Goal: Task Accomplishment & Management: Complete application form

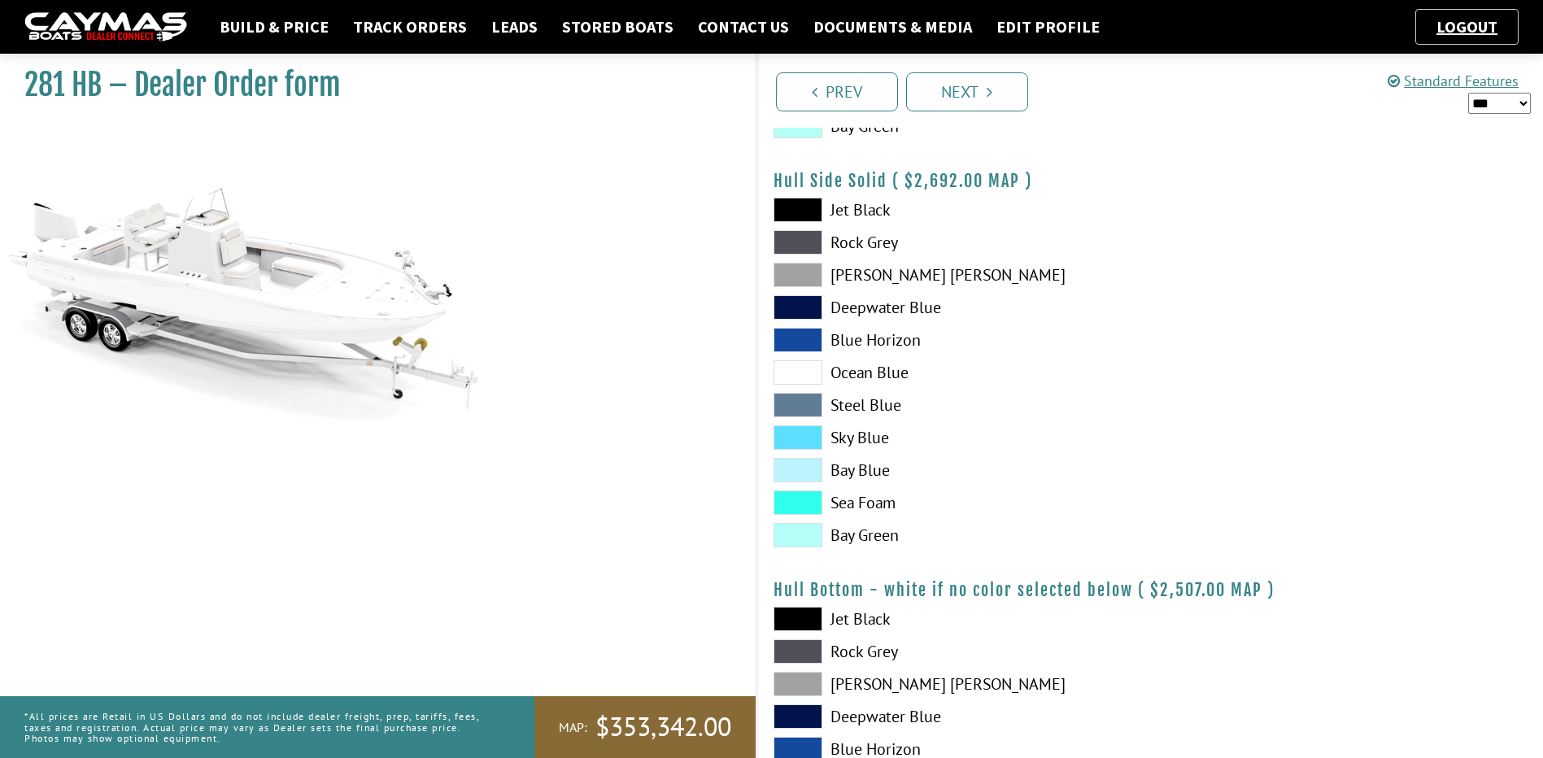
scroll to position [705, 0]
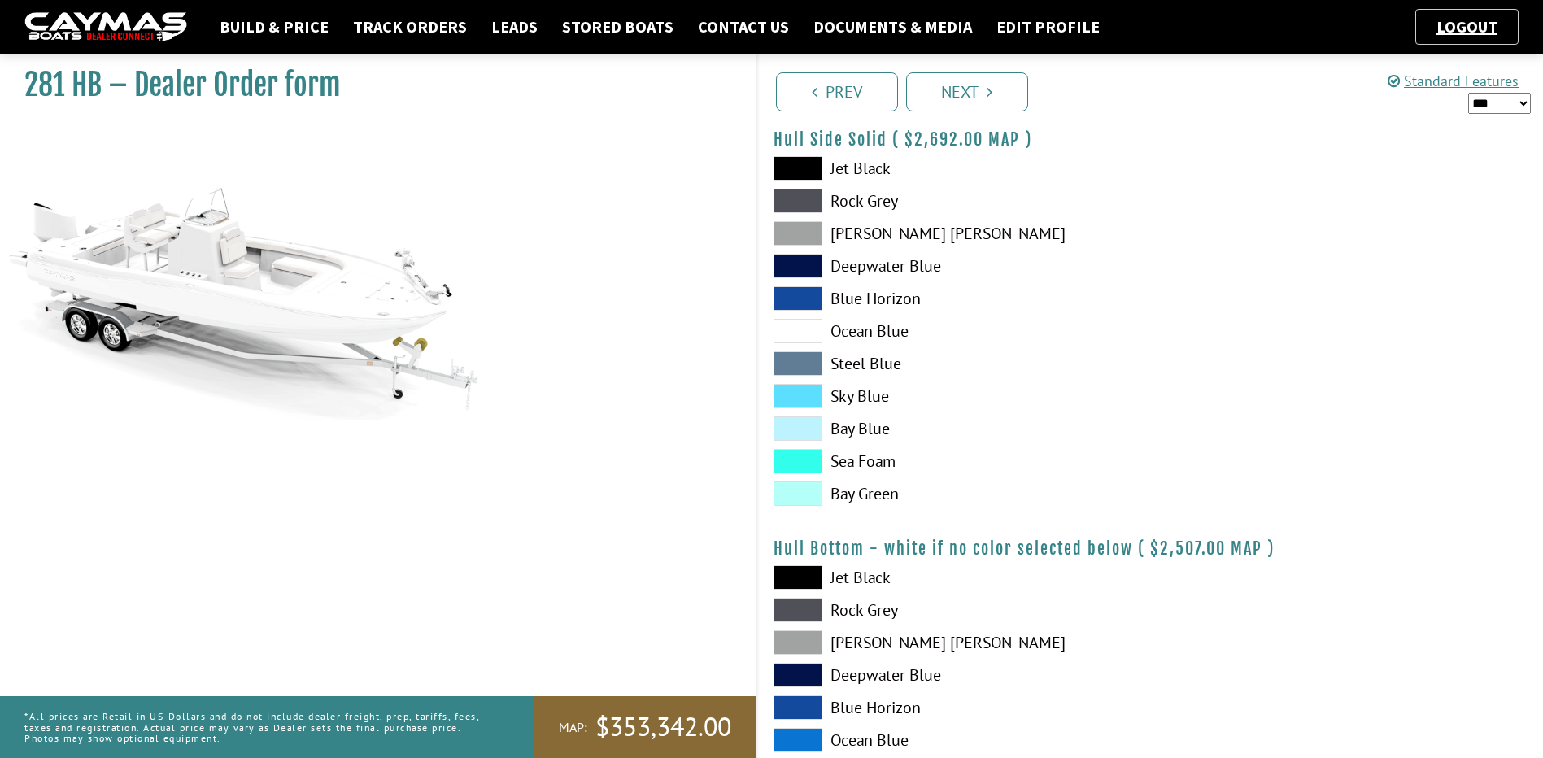
click at [495, 79] on h1 "281 HB – Dealer Order form" at bounding box center [369, 85] width 691 height 37
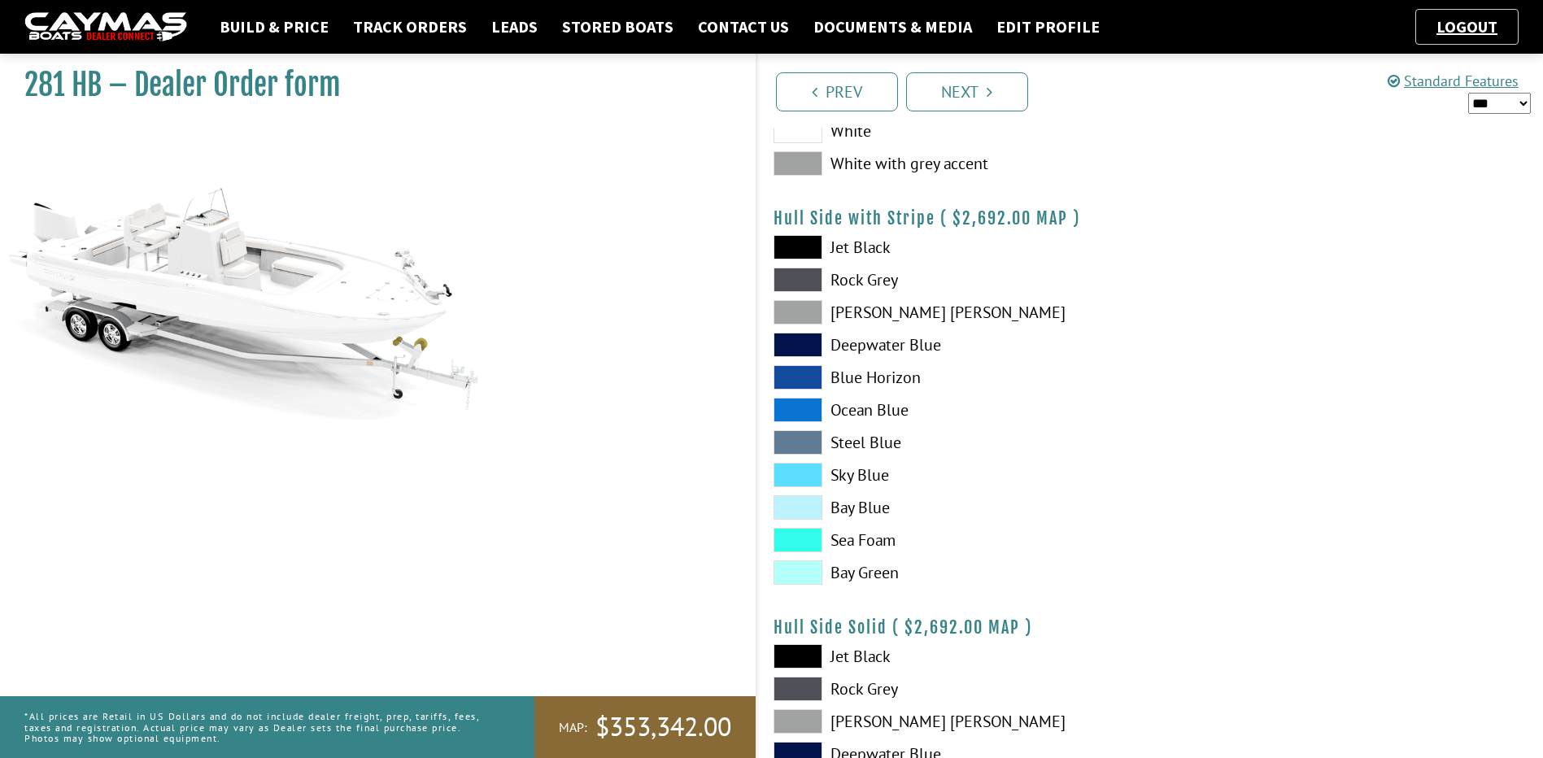
scroll to position [163, 0]
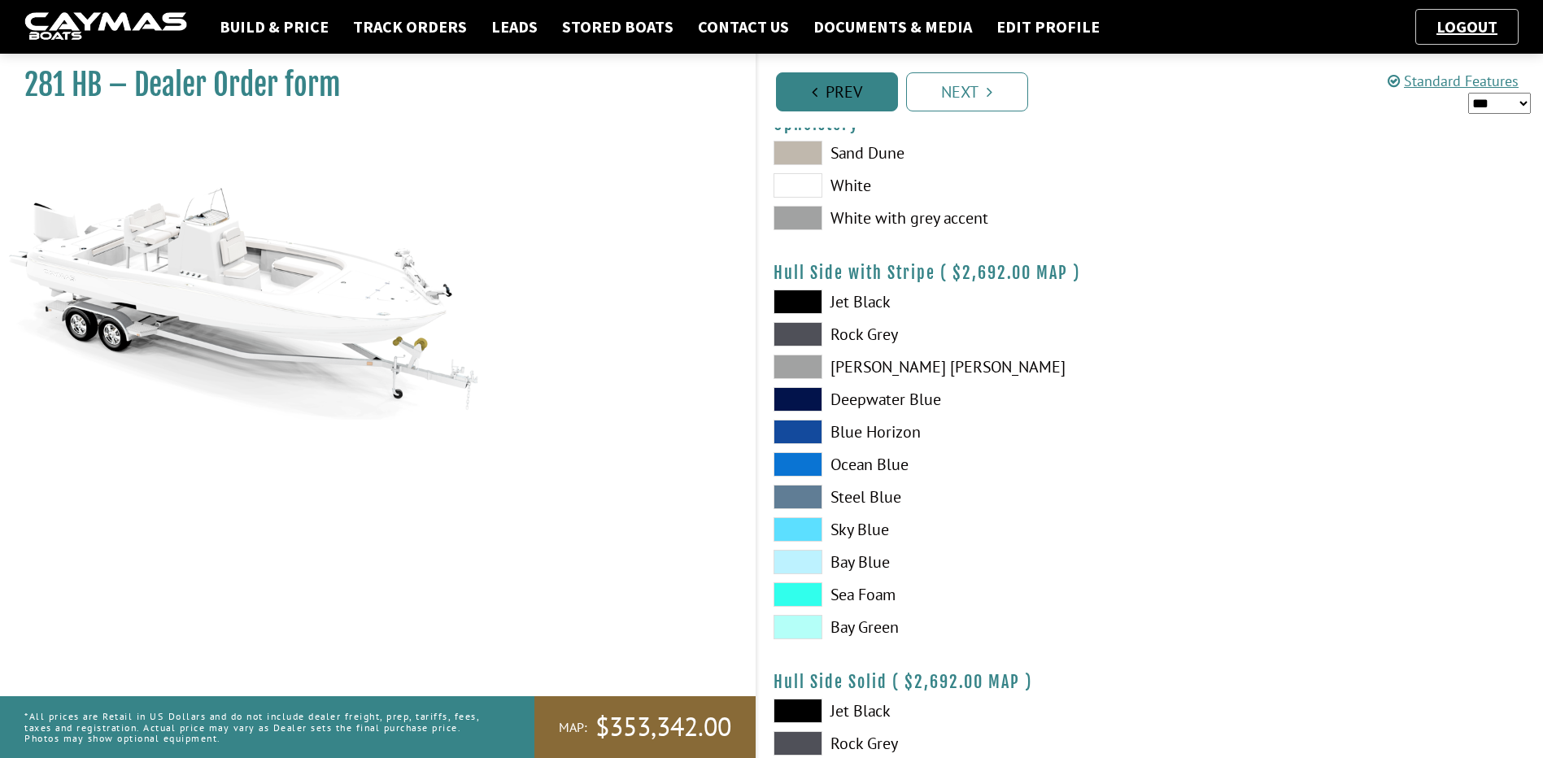
click at [845, 89] on link "Prev" at bounding box center [837, 91] width 122 height 39
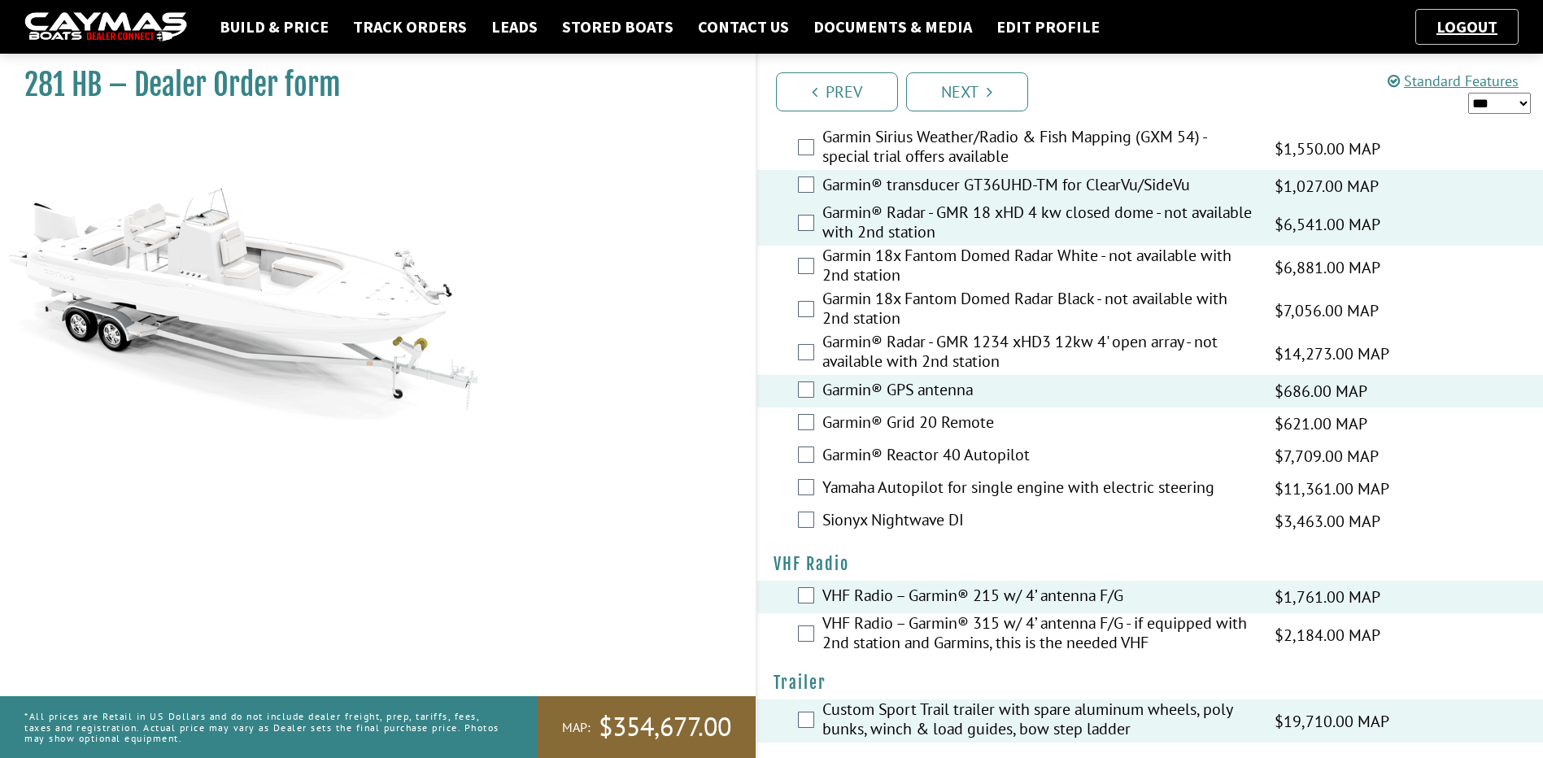
scroll to position [4467, 0]
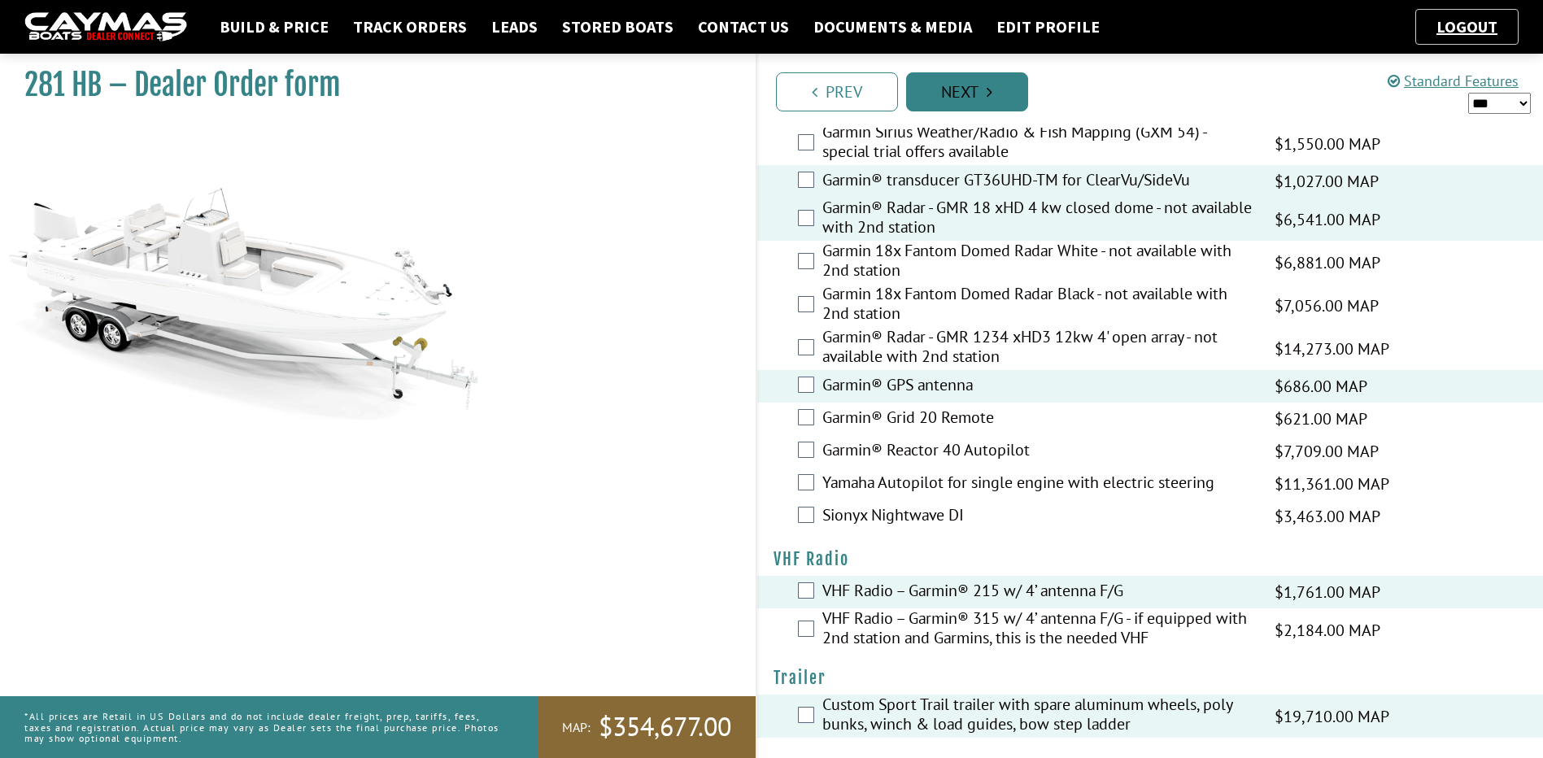
click at [972, 88] on link "Next" at bounding box center [967, 91] width 122 height 39
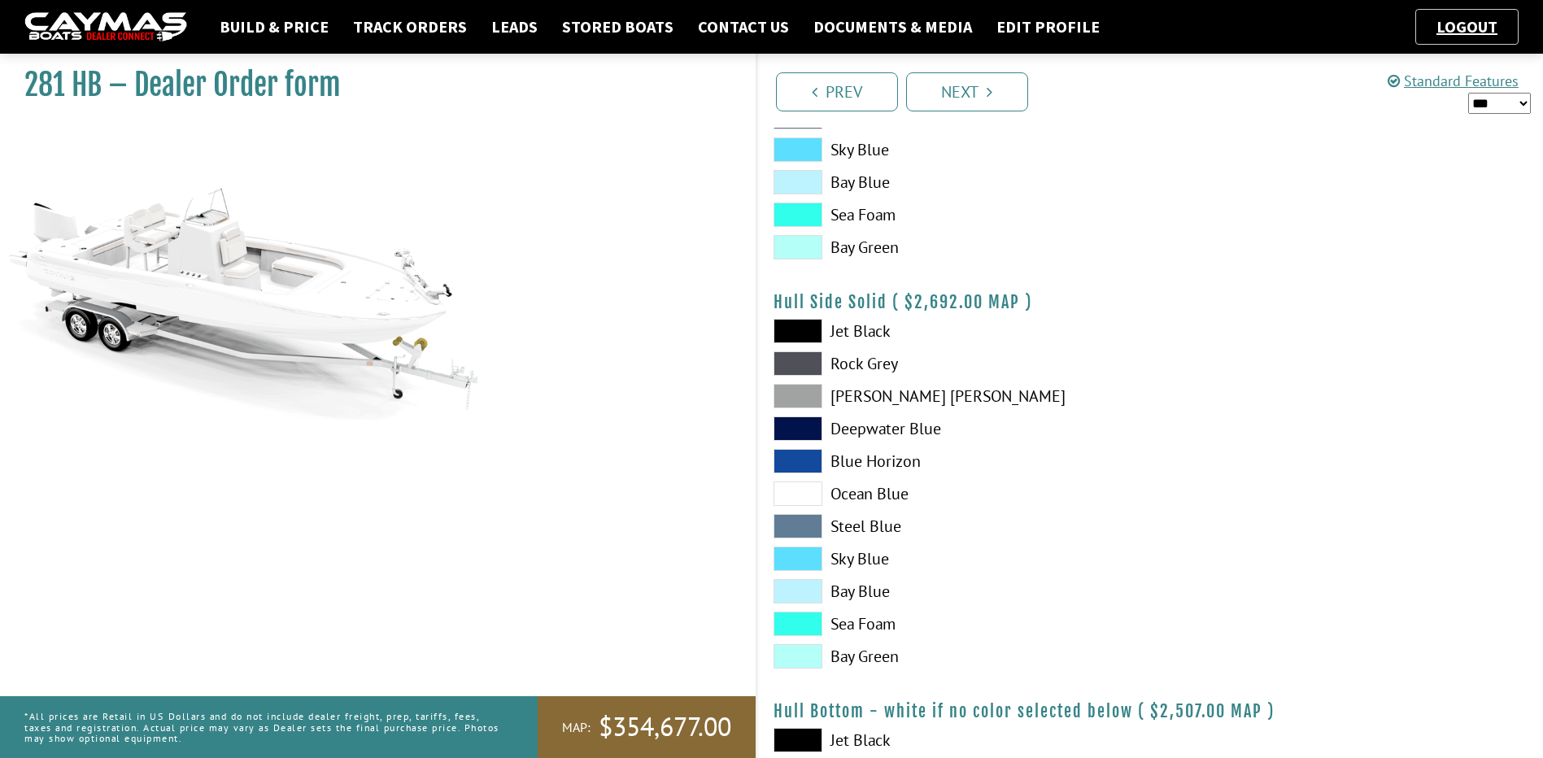
scroll to position [596, 0]
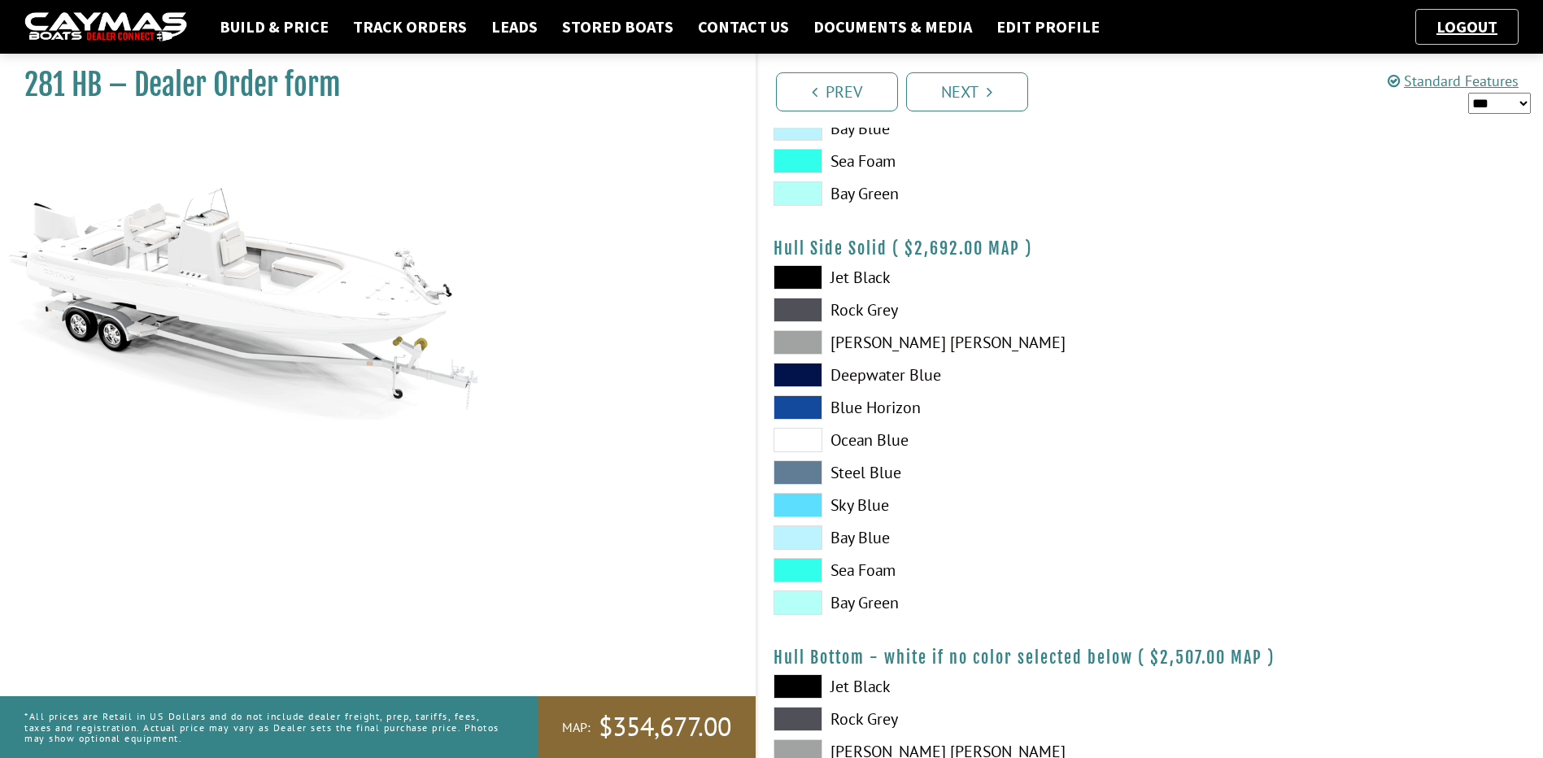
click at [804, 605] on span at bounding box center [798, 603] width 49 height 24
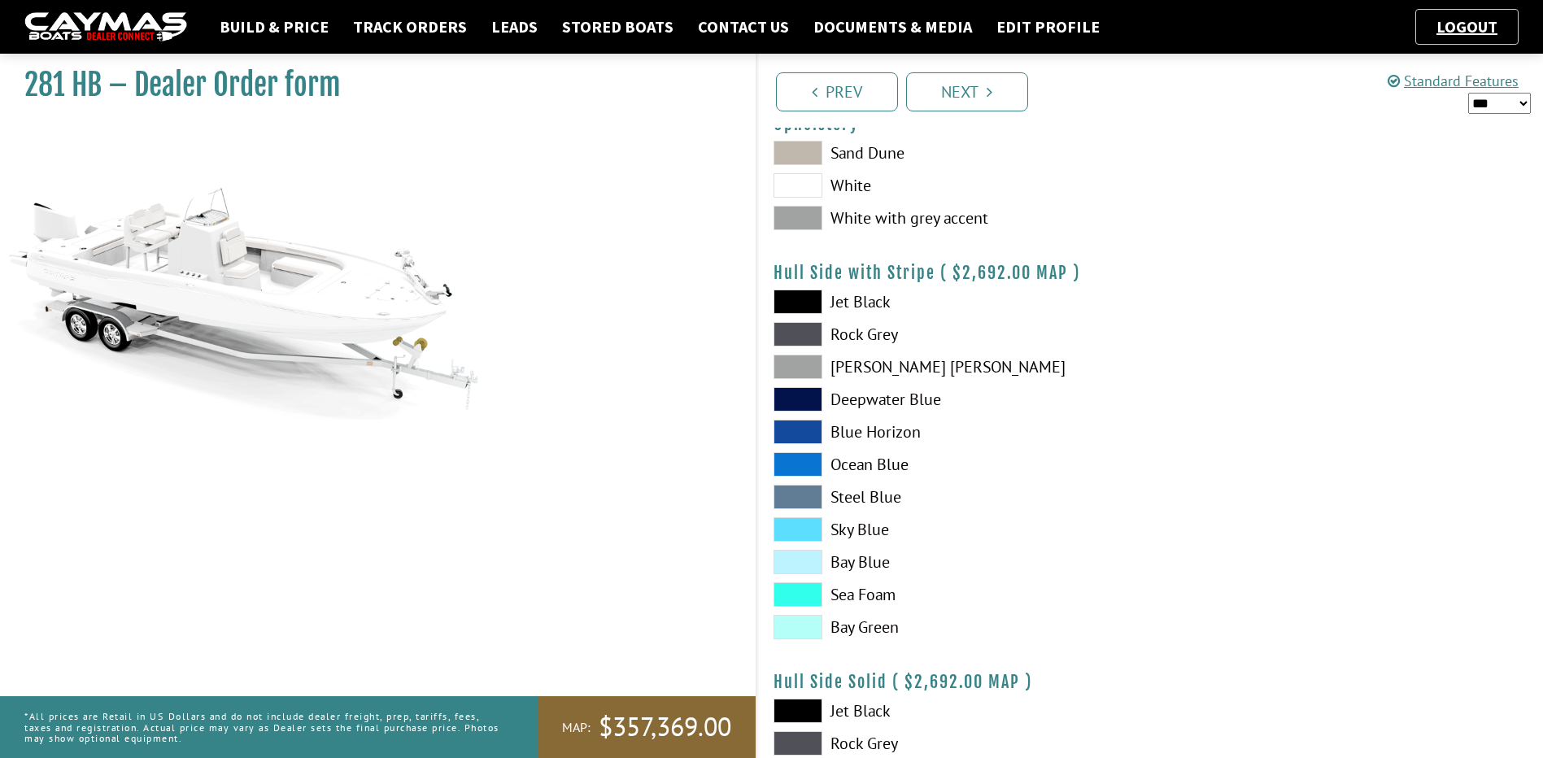
scroll to position [0, 0]
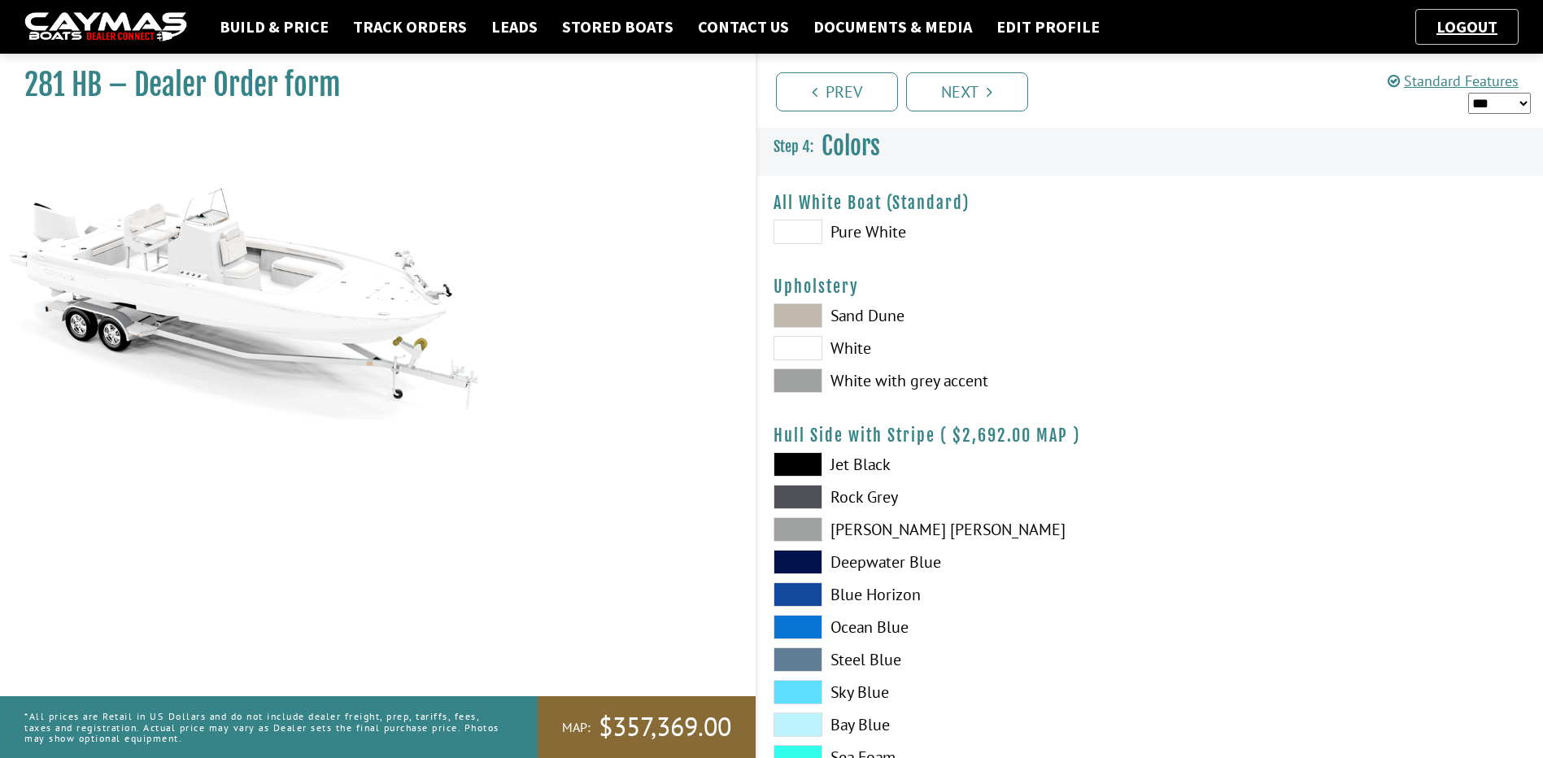
click at [815, 378] on span at bounding box center [798, 380] width 49 height 24
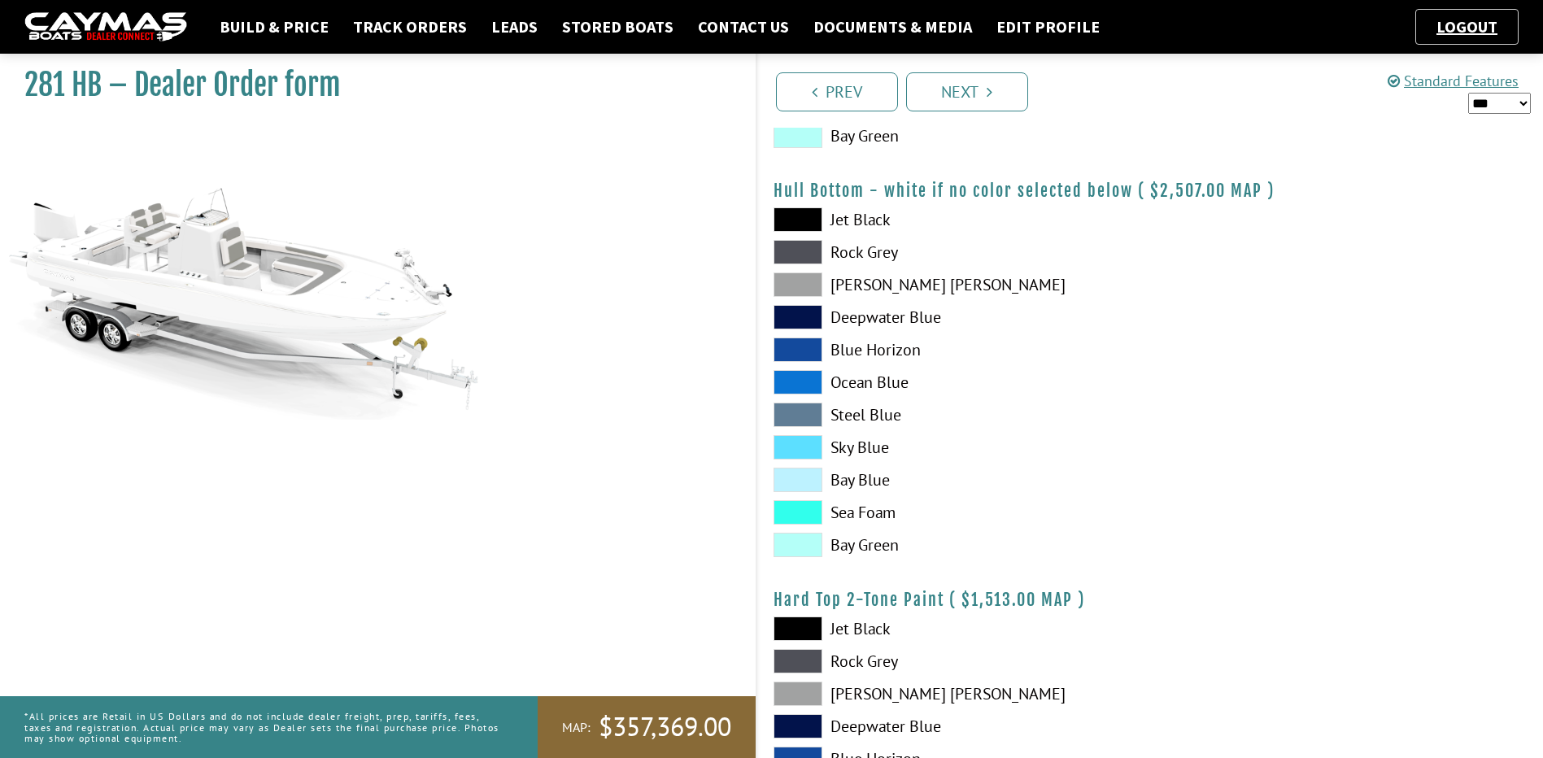
scroll to position [1084, 0]
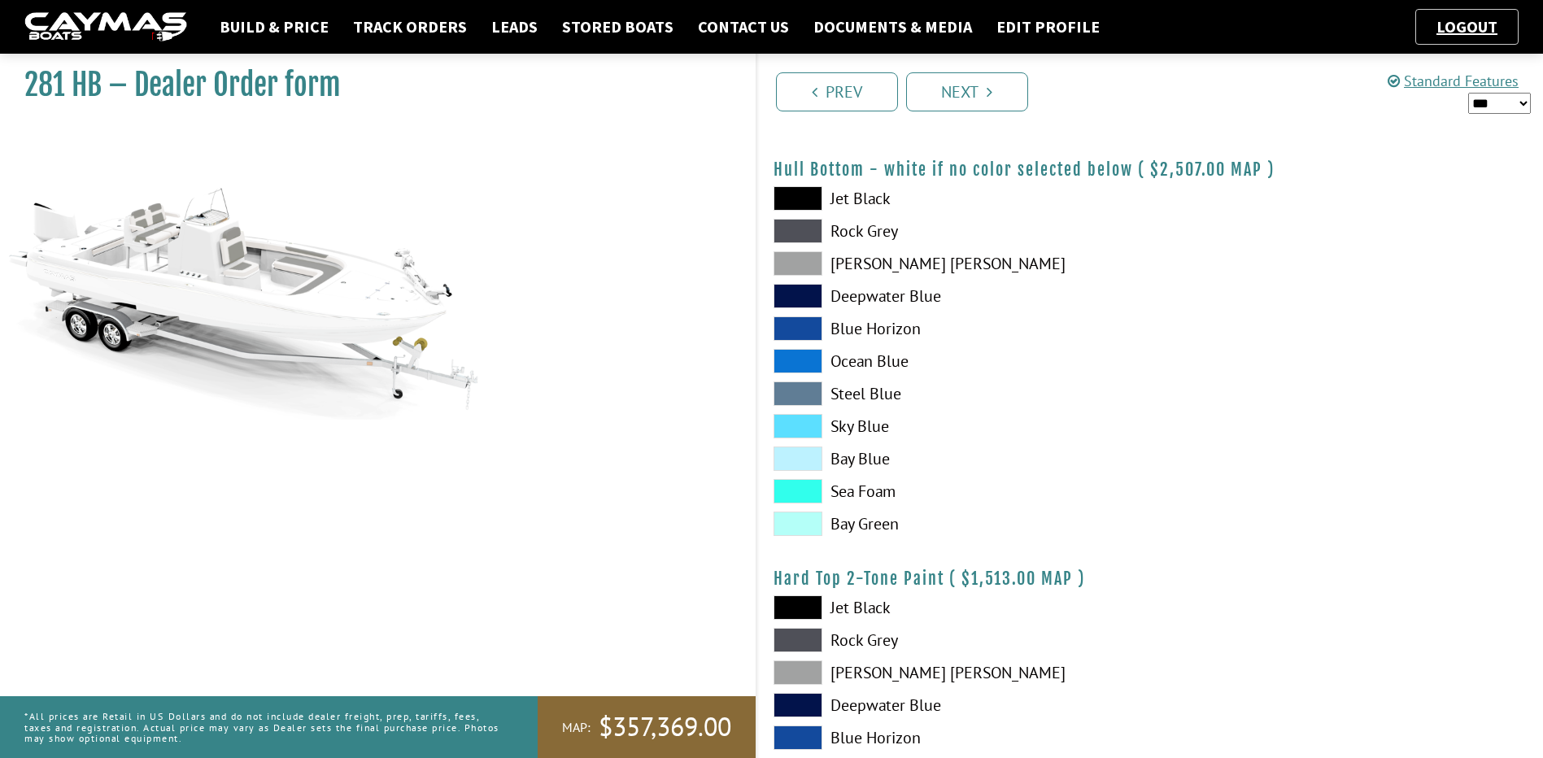
click at [804, 264] on span at bounding box center [798, 263] width 49 height 24
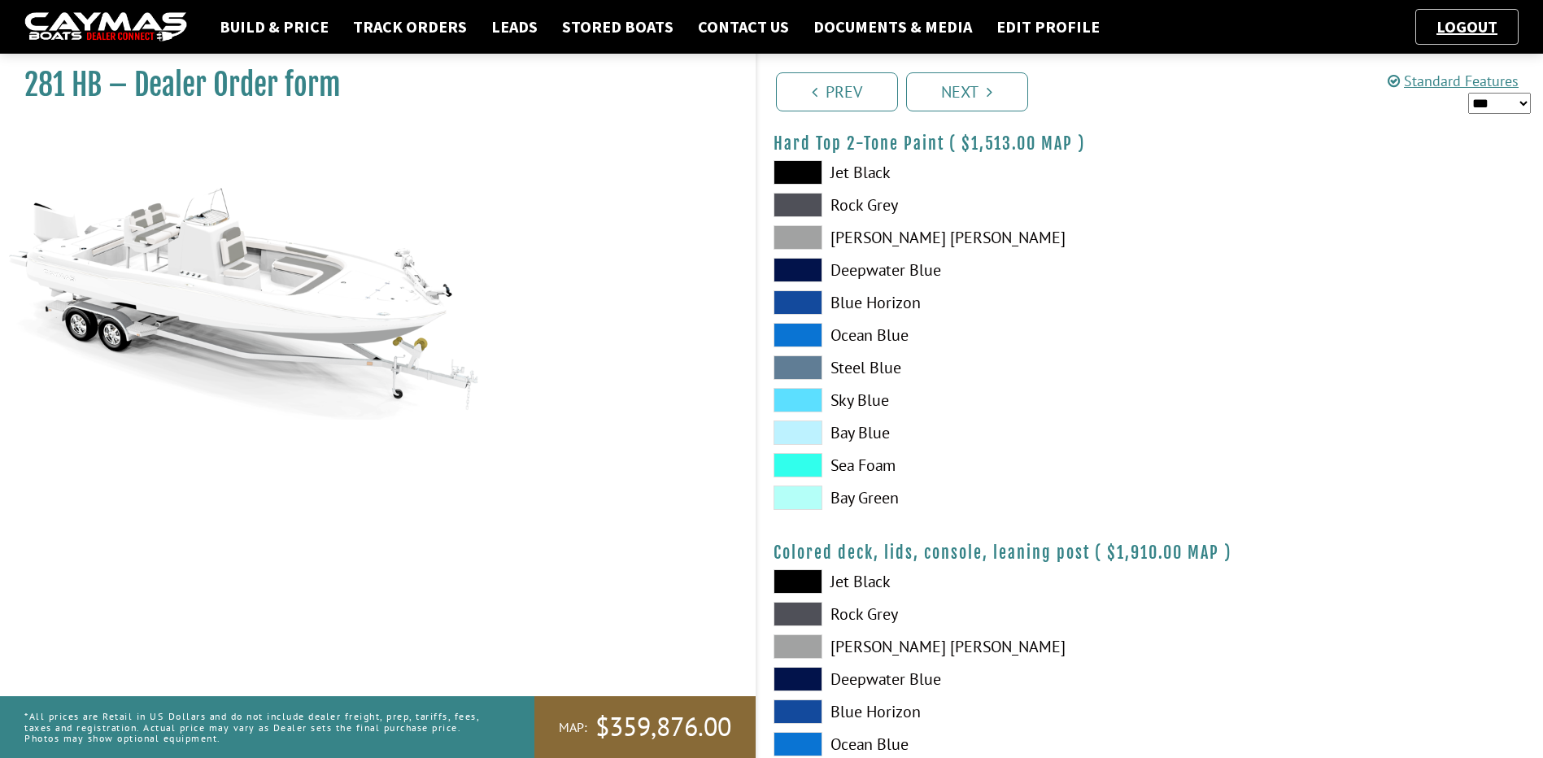
scroll to position [1519, 0]
click at [804, 246] on span at bounding box center [798, 238] width 49 height 24
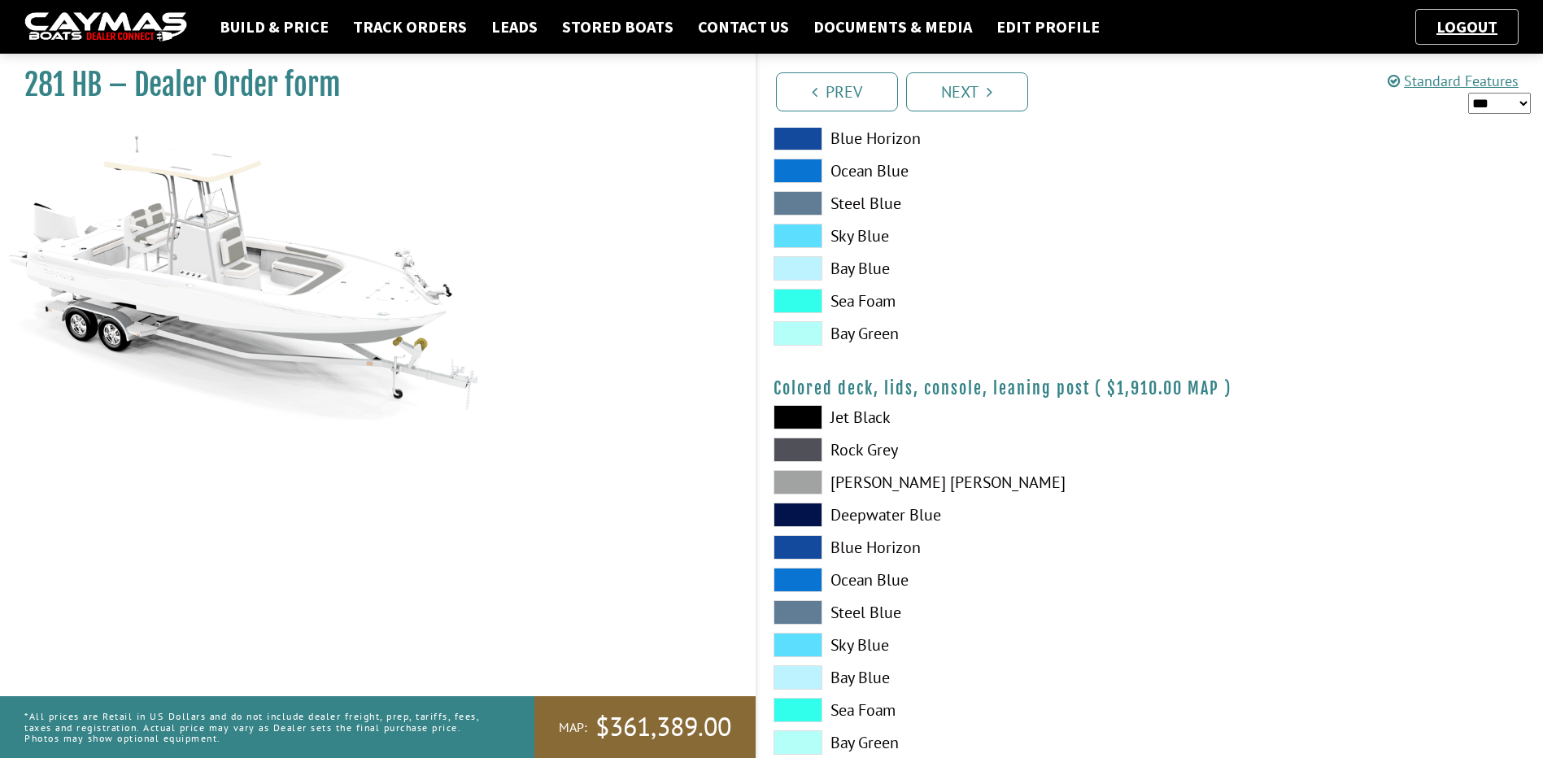
scroll to position [1728, 0]
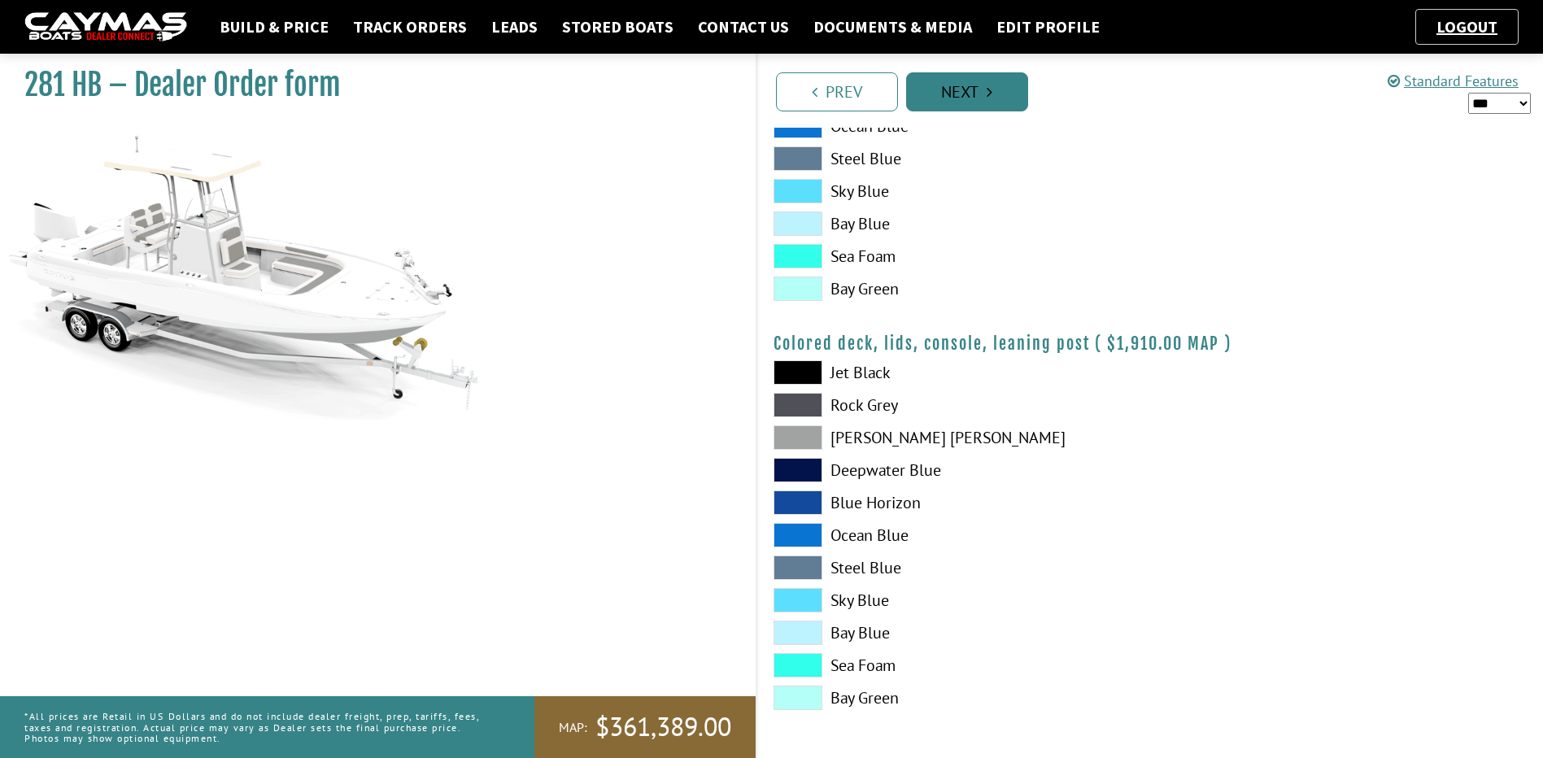
click at [978, 89] on link "Next" at bounding box center [967, 91] width 122 height 39
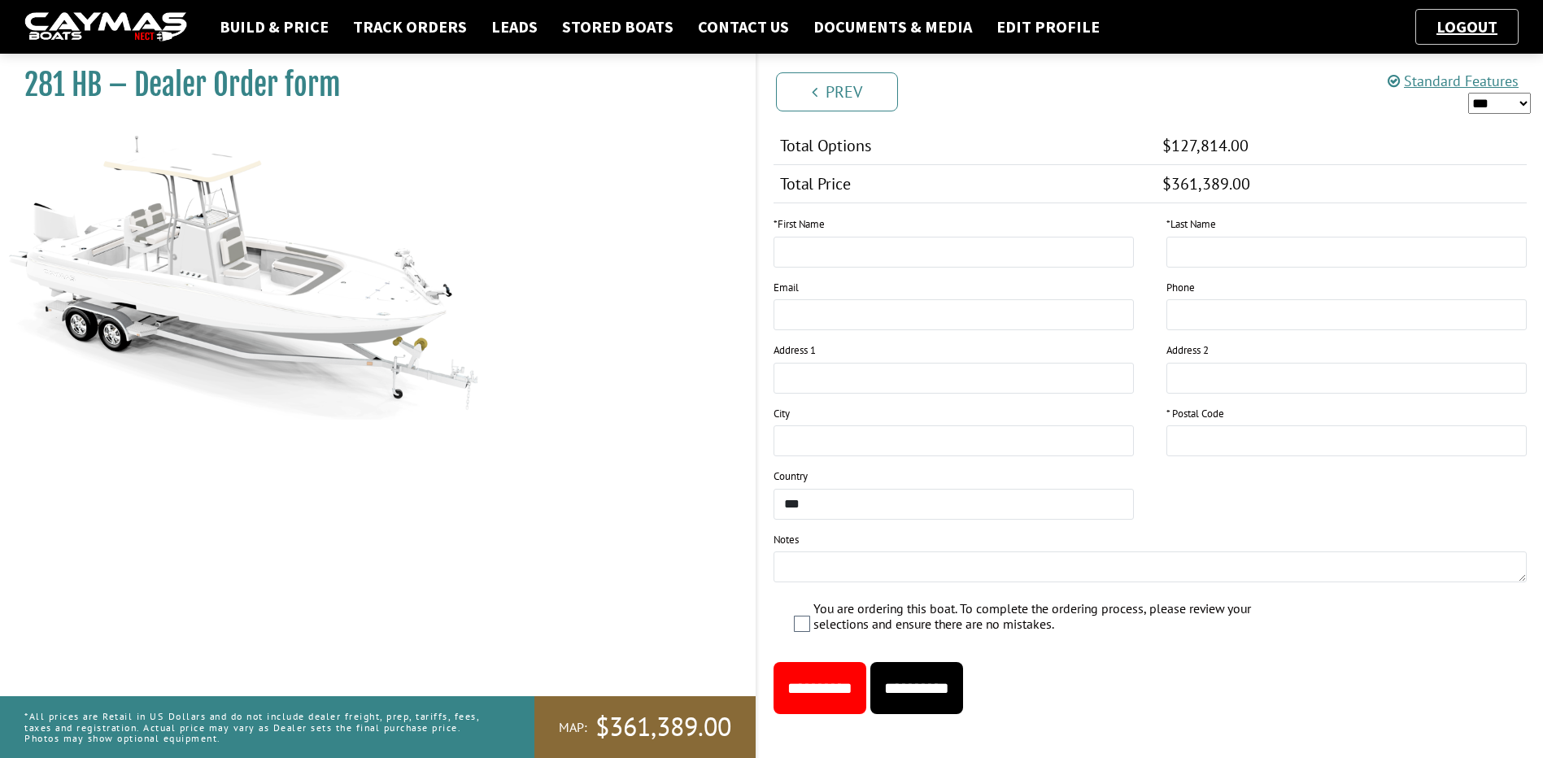
scroll to position [1740, 0]
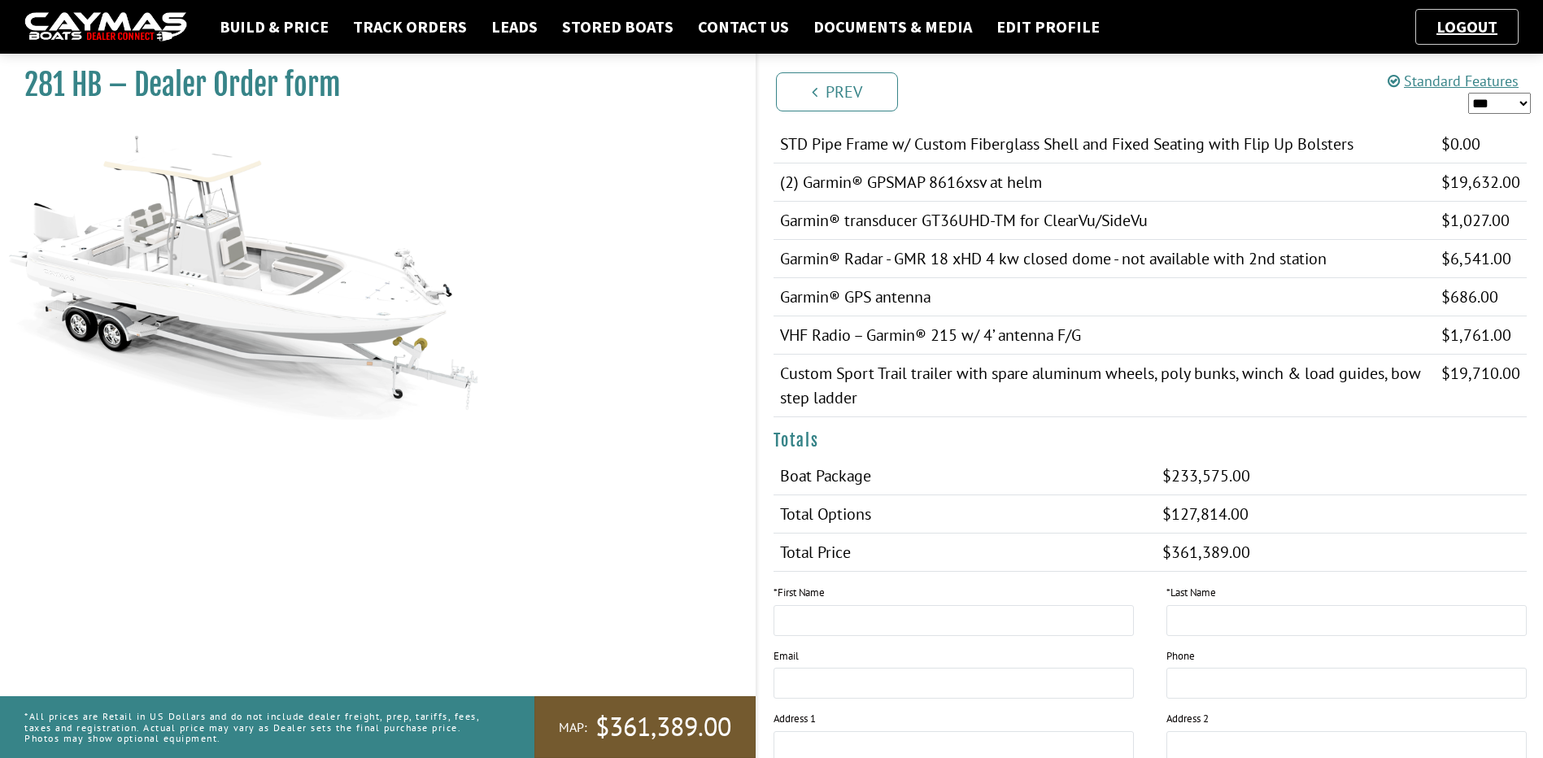
click at [629, 734] on span "$361,389.00" at bounding box center [663, 727] width 136 height 34
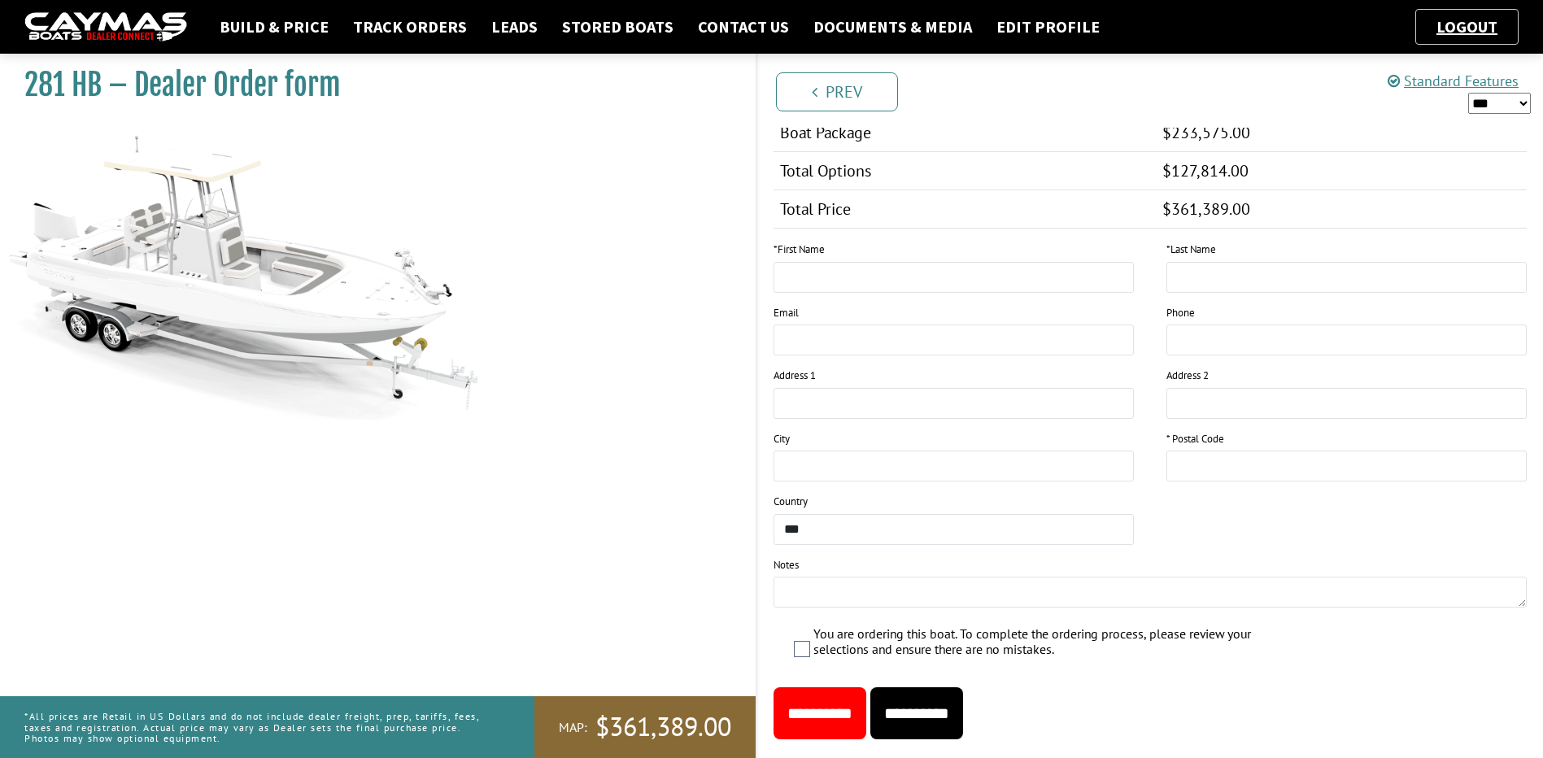
scroll to position [1685, 0]
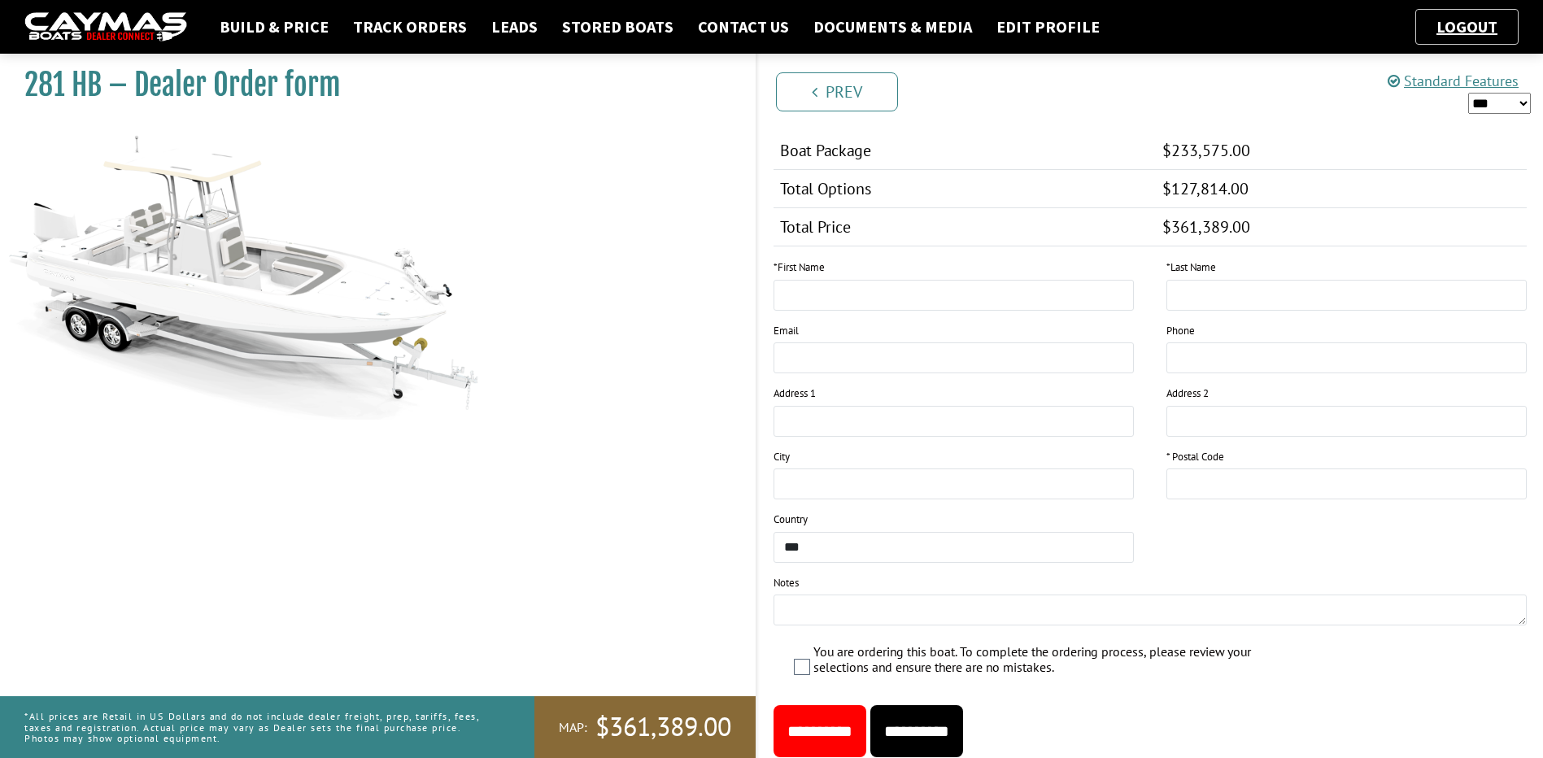
click at [951, 753] on input "**********" at bounding box center [916, 731] width 93 height 52
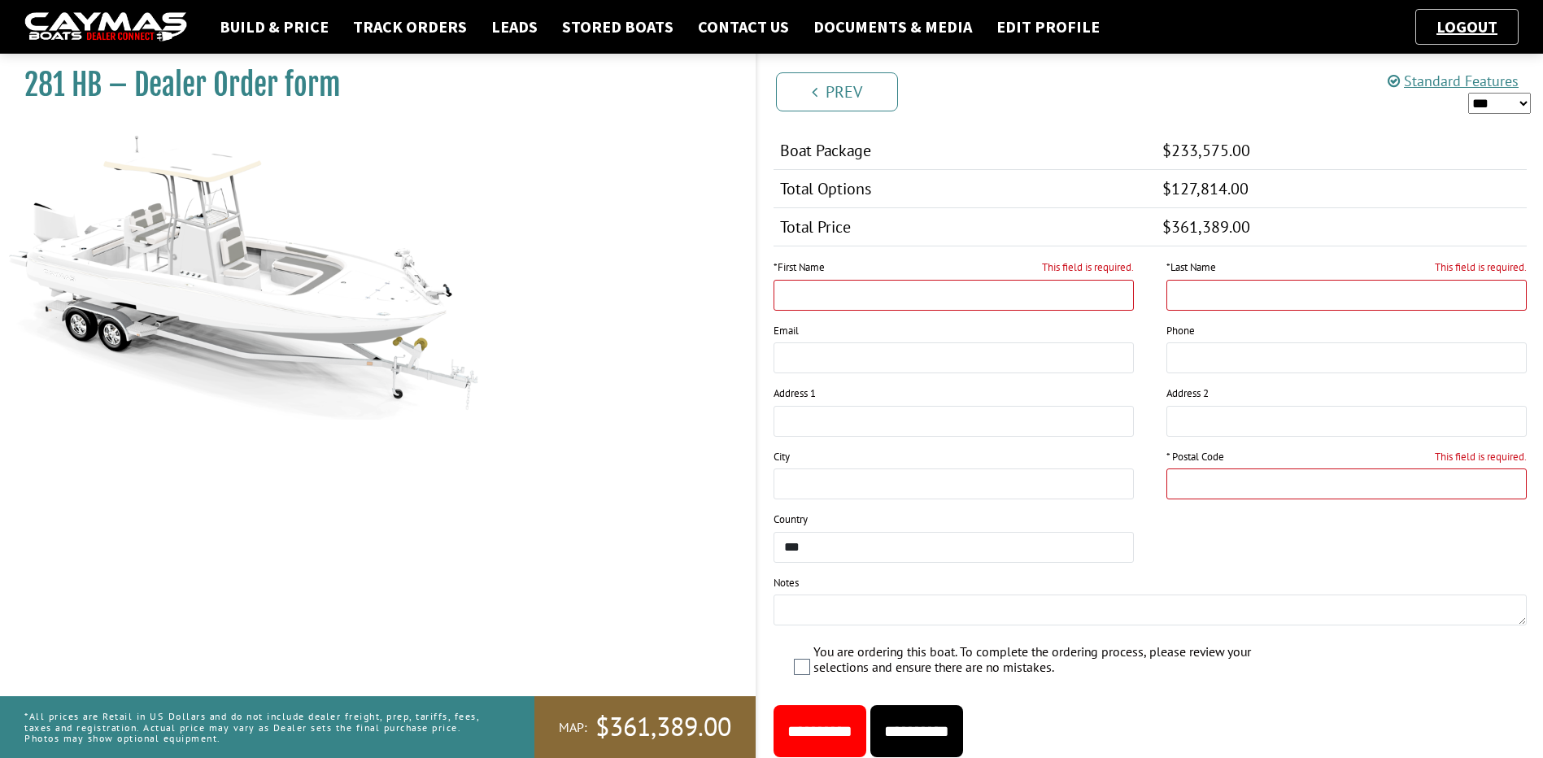
drag, startPoint x: 352, startPoint y: 451, endPoint x: 385, endPoint y: 434, distance: 36.7
click at [355, 449] on div "281 HB – Dealer Order form" at bounding box center [370, 425] width 772 height 758
click at [970, 291] on input "This field is required." at bounding box center [954, 295] width 360 height 31
type input "*"
type input "*****"
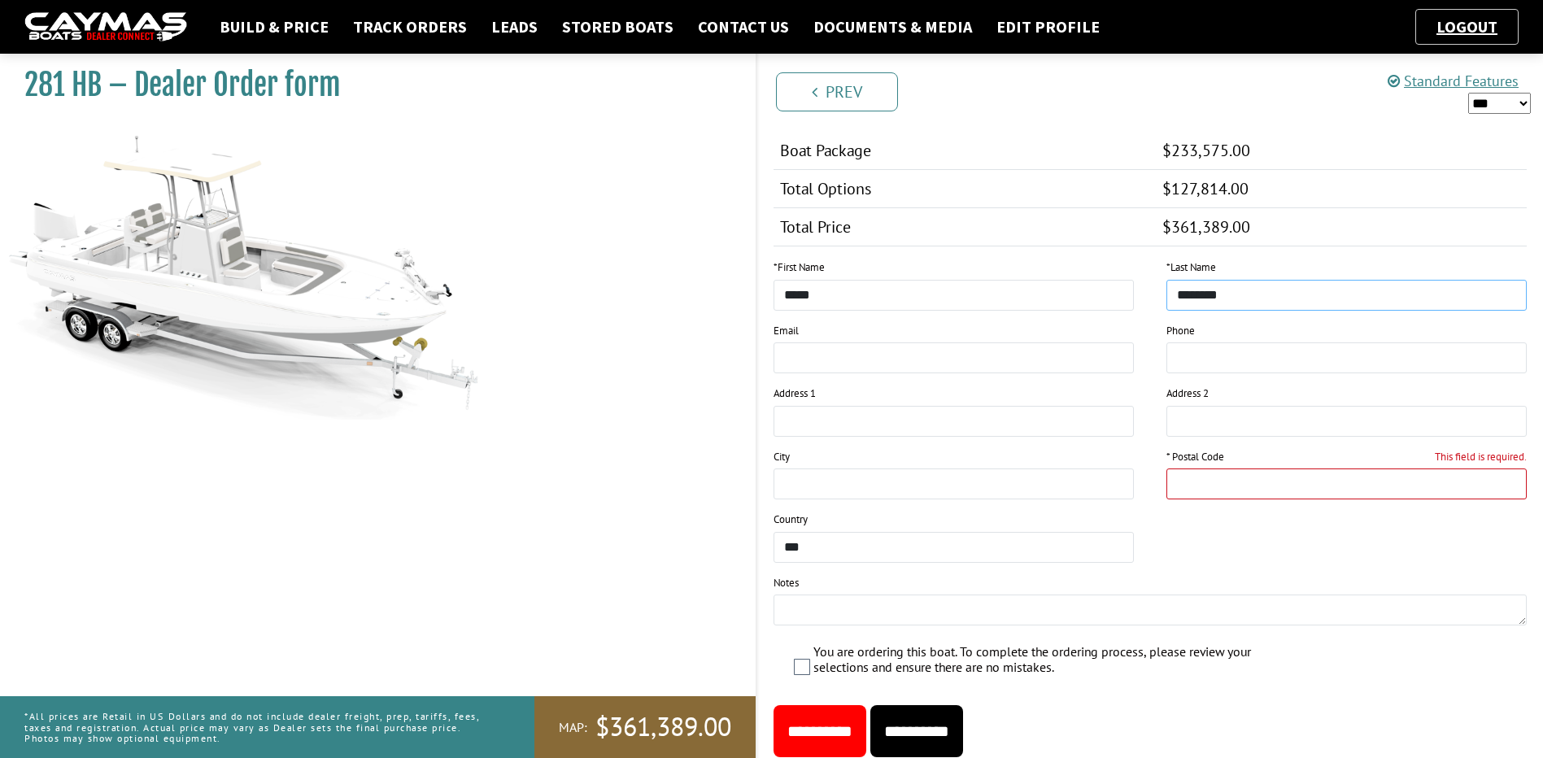
type input "********"
click at [1288, 484] on input "This field is required." at bounding box center [1346, 484] width 360 height 31
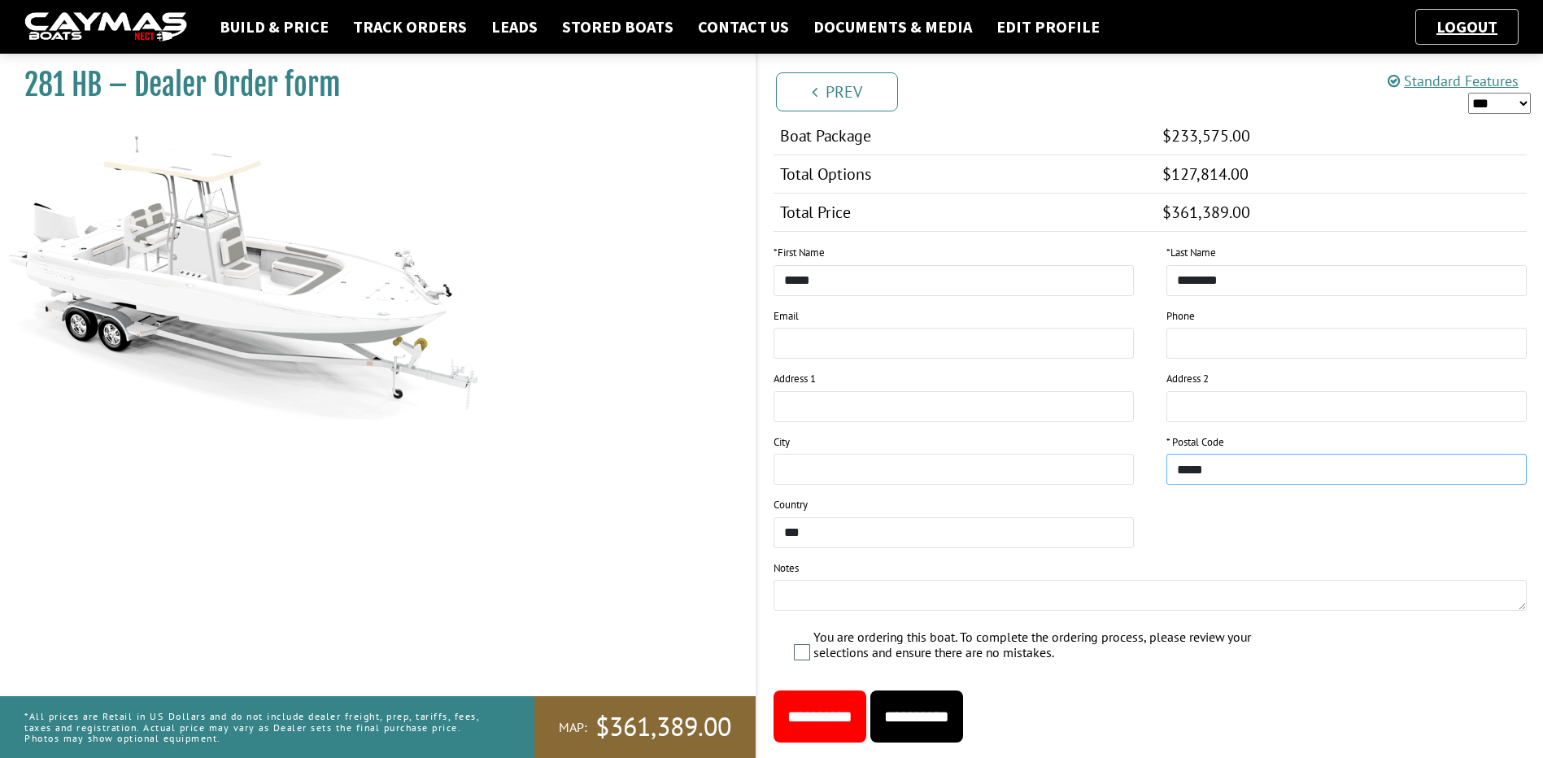
scroll to position [1740, 0]
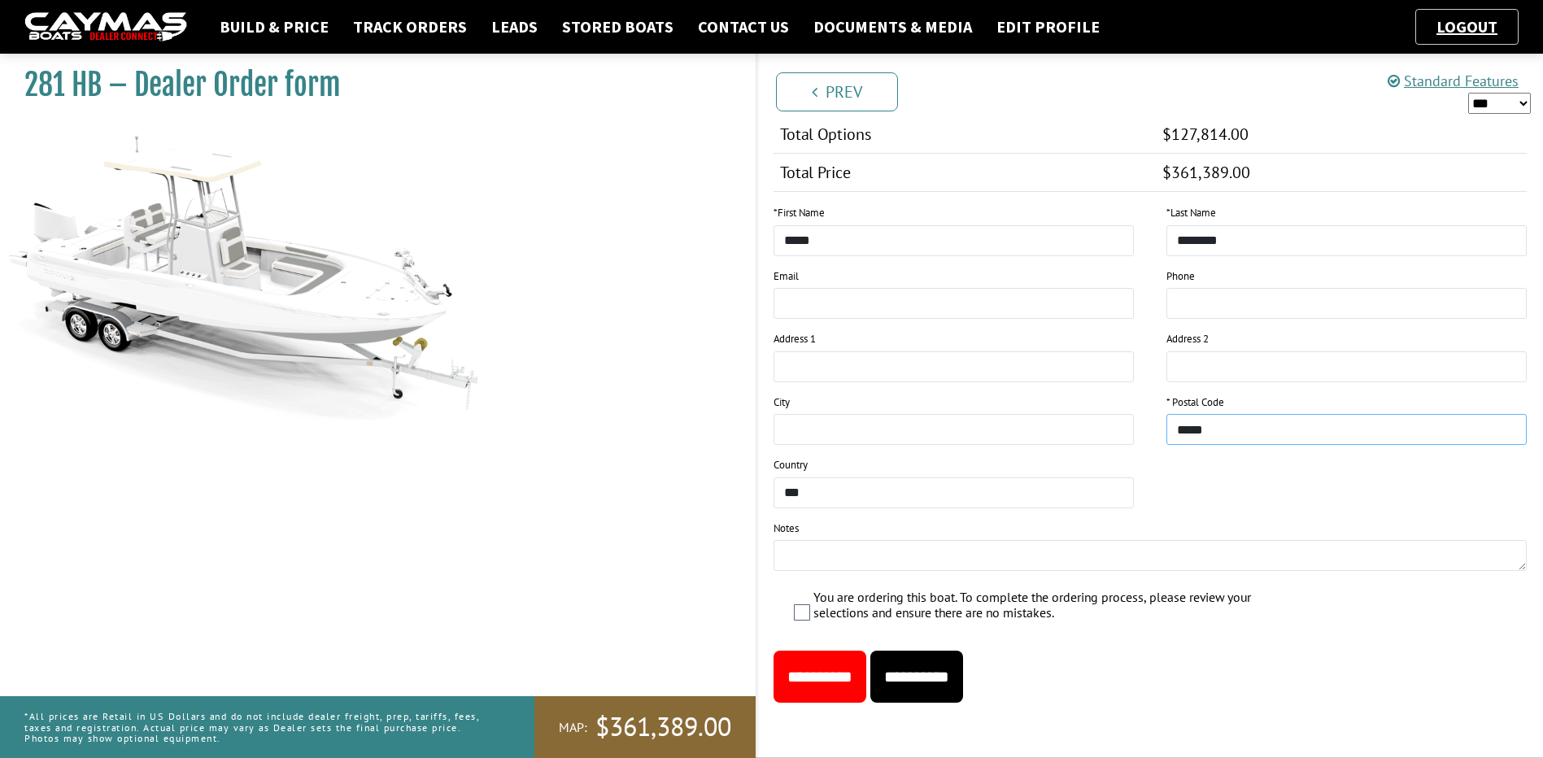
type input "*****"
click at [963, 676] on input "**********" at bounding box center [916, 677] width 93 height 52
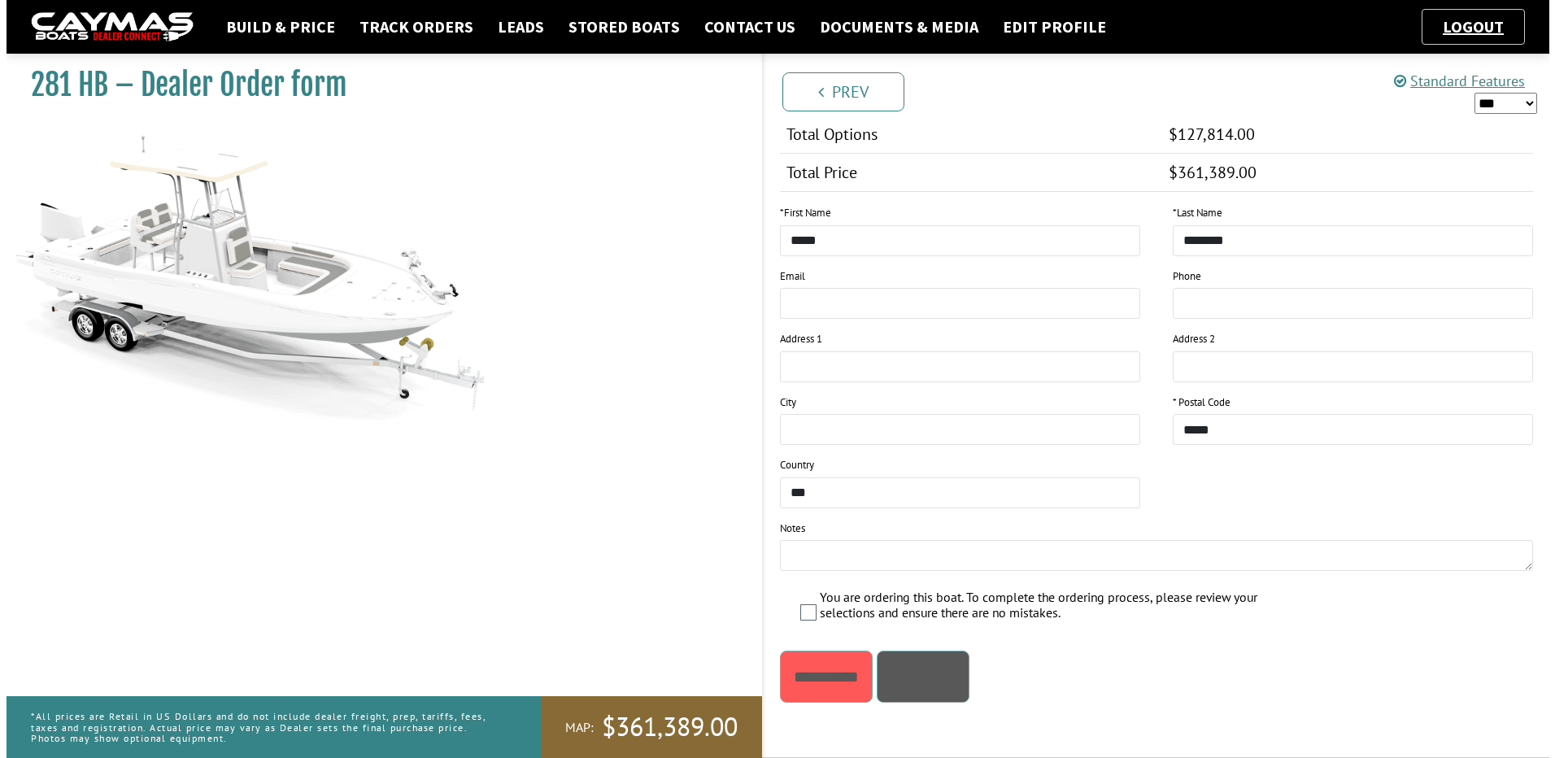
scroll to position [0, 0]
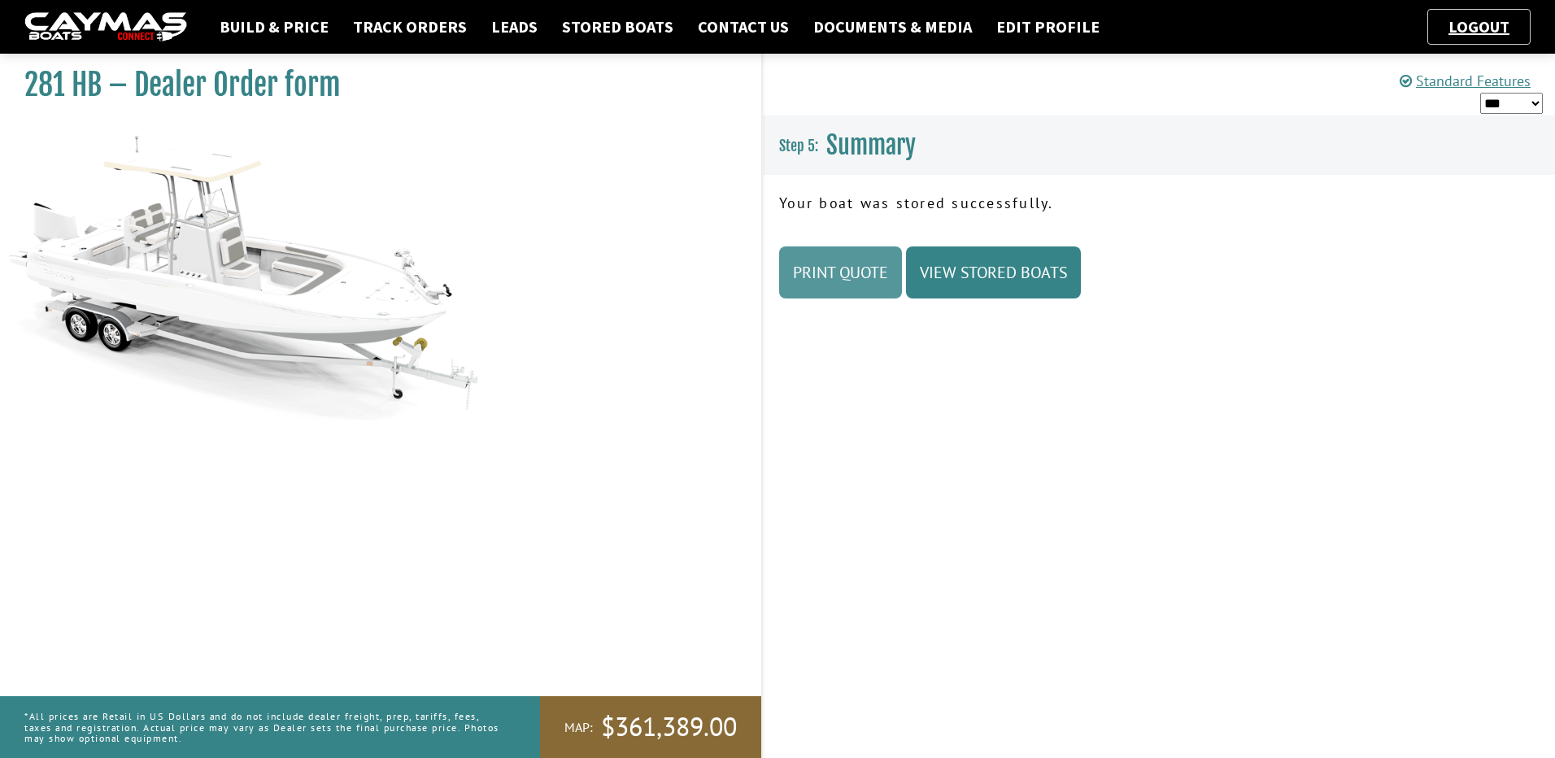
click at [883, 272] on link "Print Quote" at bounding box center [840, 272] width 123 height 52
